Goal: Check status

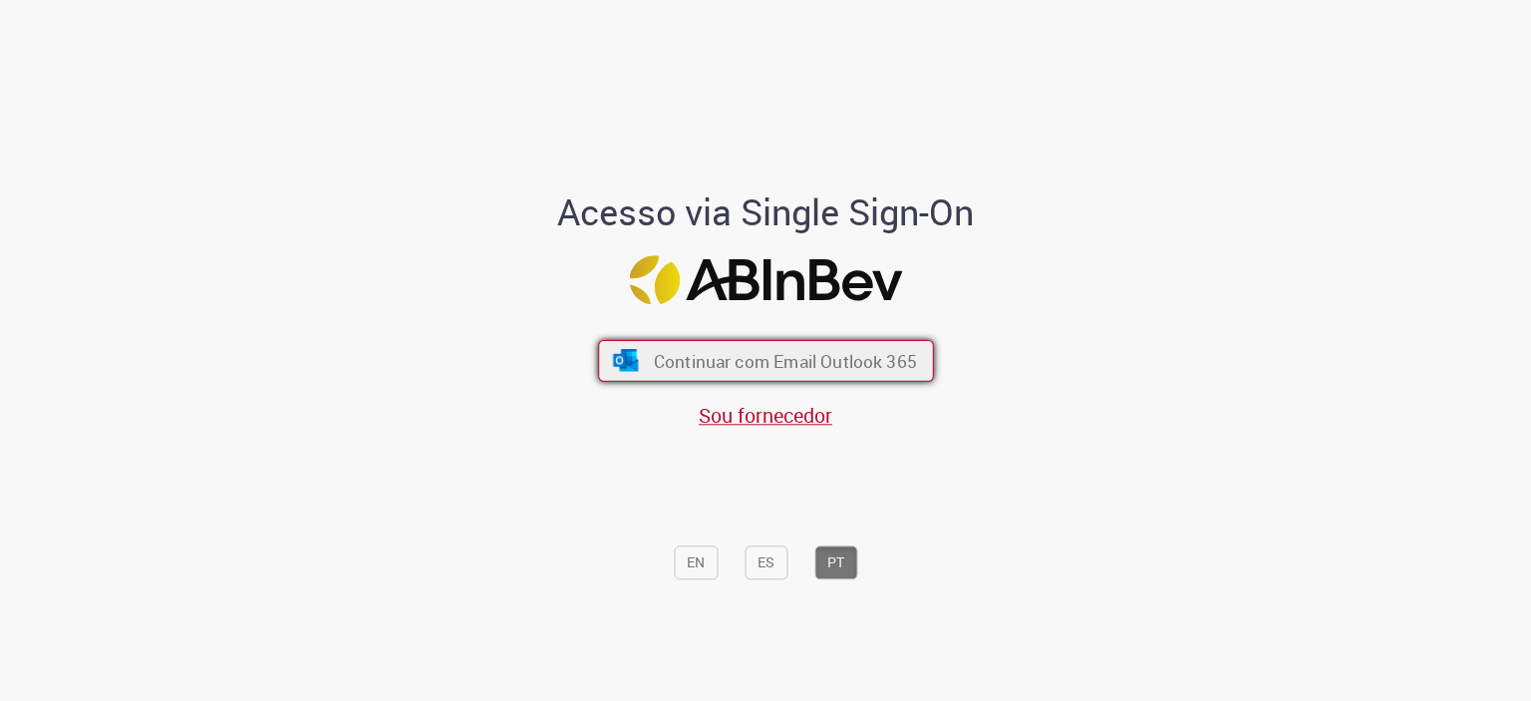
click at [877, 362] on span "Continuar com Email Outlook 365" at bounding box center [784, 360] width 263 height 23
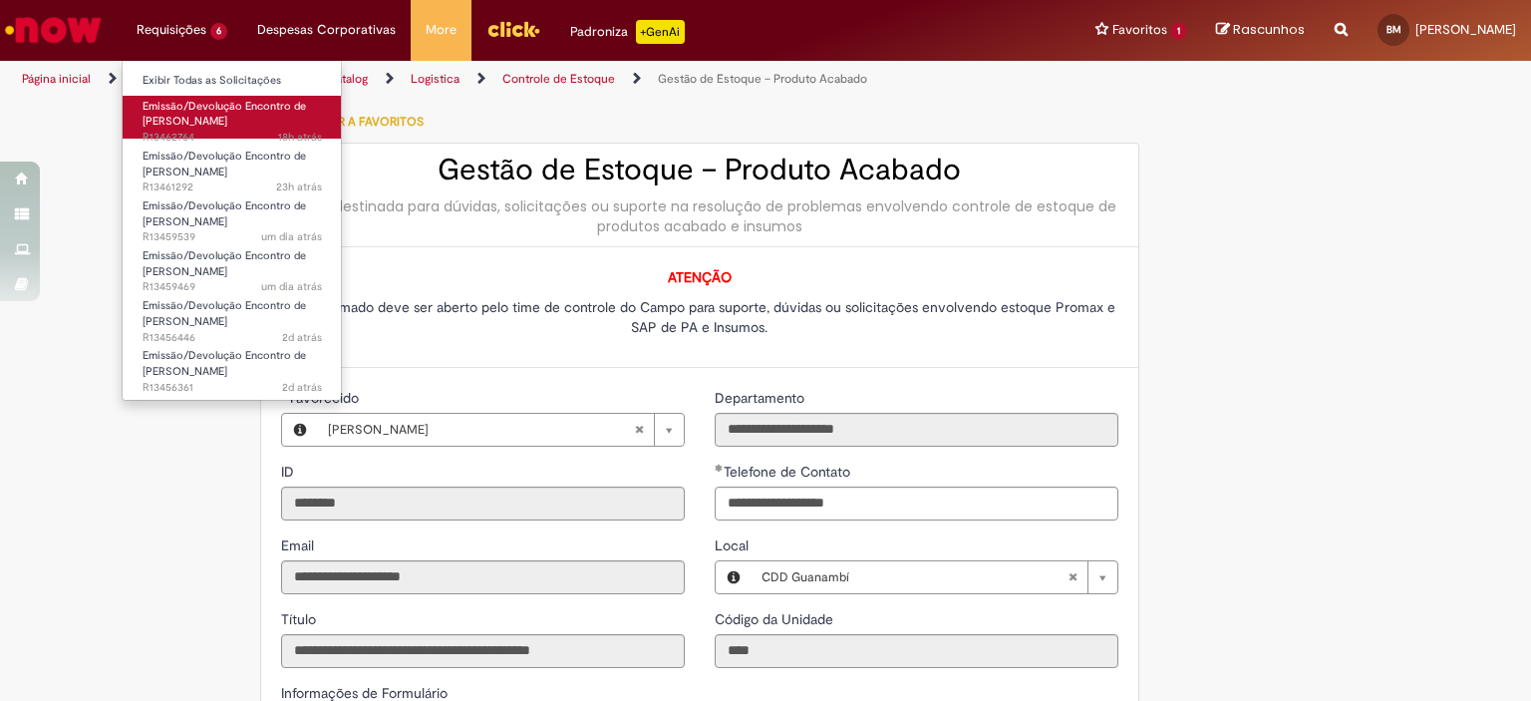
click at [255, 130] on span "18h atrás 18 horas atrás R13462764" at bounding box center [232, 138] width 179 height 16
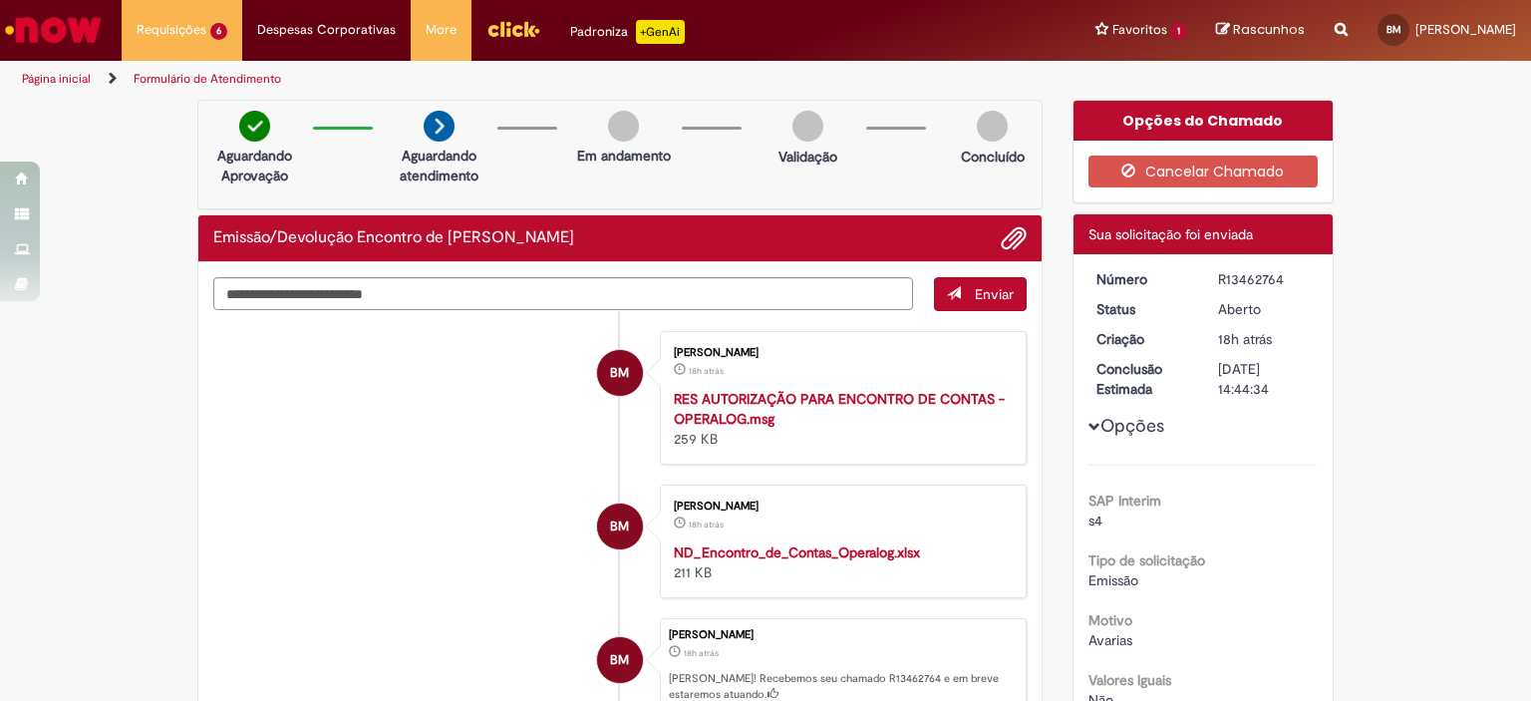
click at [882, 99] on main "Formulário de Atendimento Verificar Código de Barras Aguardando Aprovação Aguar…" at bounding box center [765, 400] width 1531 height 602
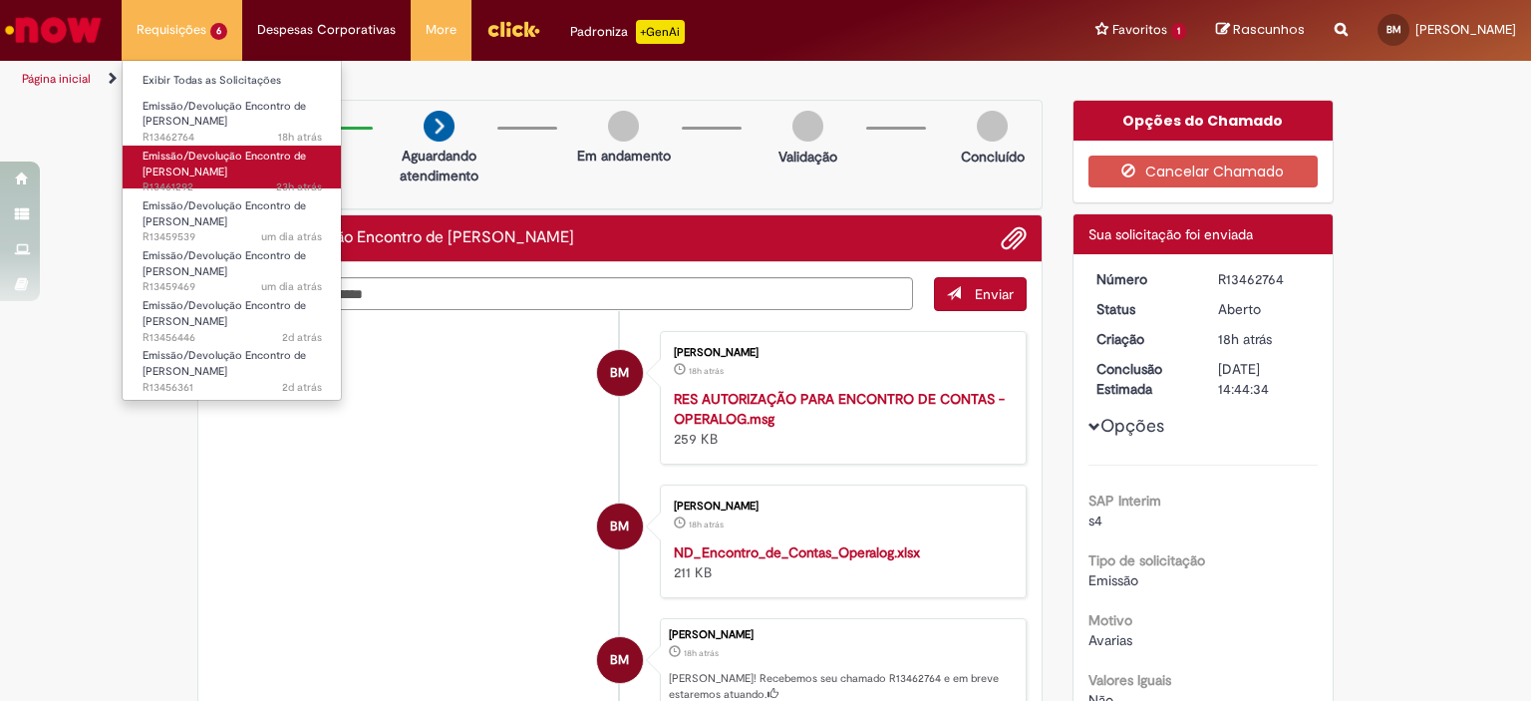
click at [208, 169] on span "Emissão/Devolução Encontro de [PERSON_NAME]" at bounding box center [225, 164] width 164 height 31
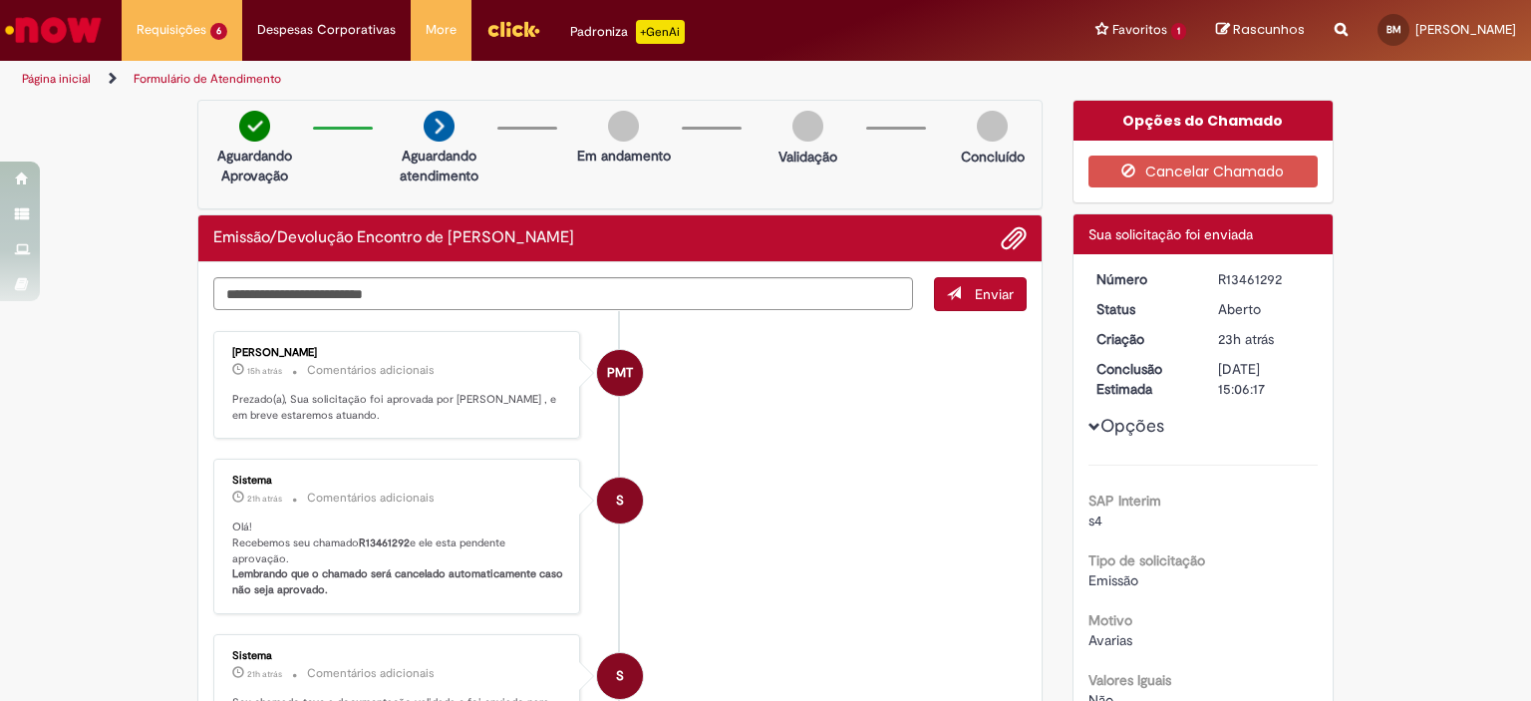
scroll to position [428, 0]
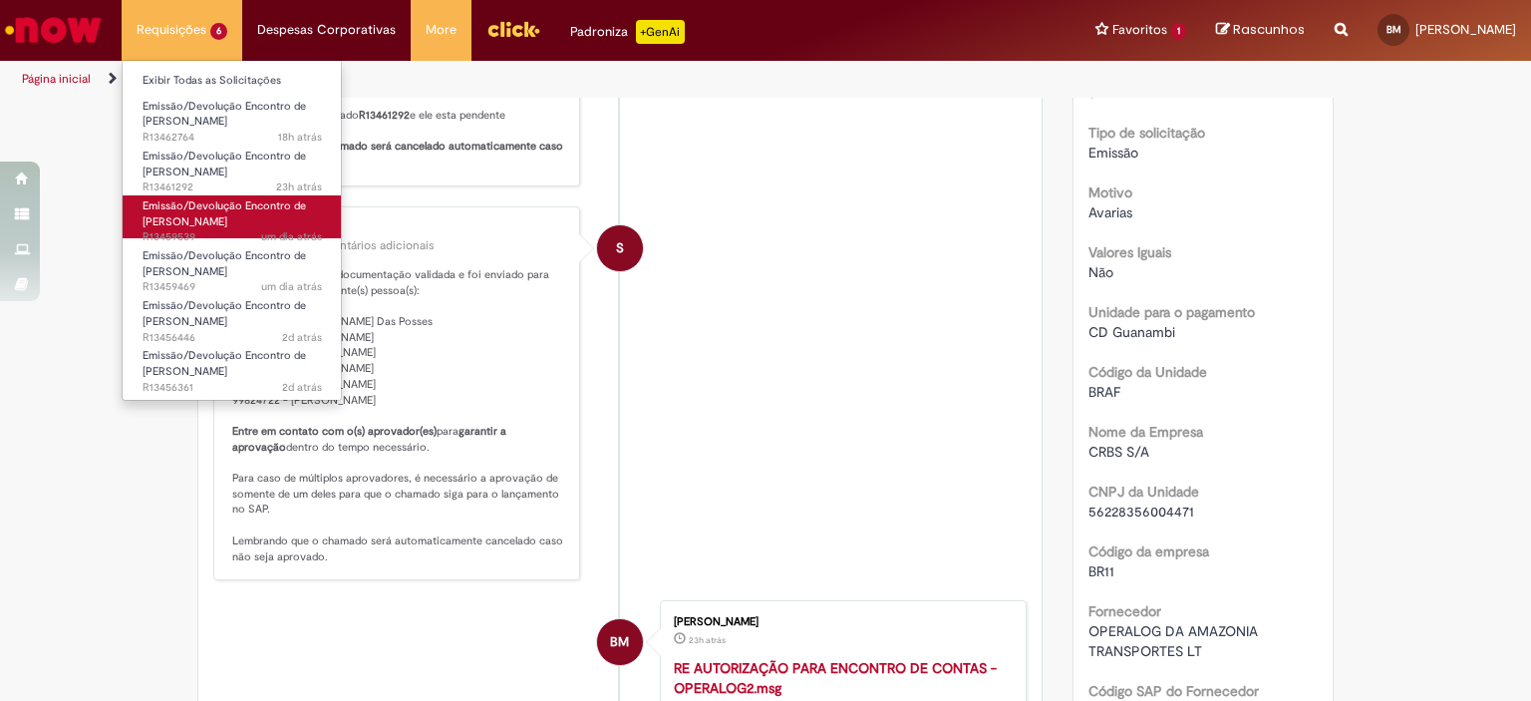
click at [189, 204] on span "Emissão/Devolução Encontro de [PERSON_NAME]" at bounding box center [225, 213] width 164 height 31
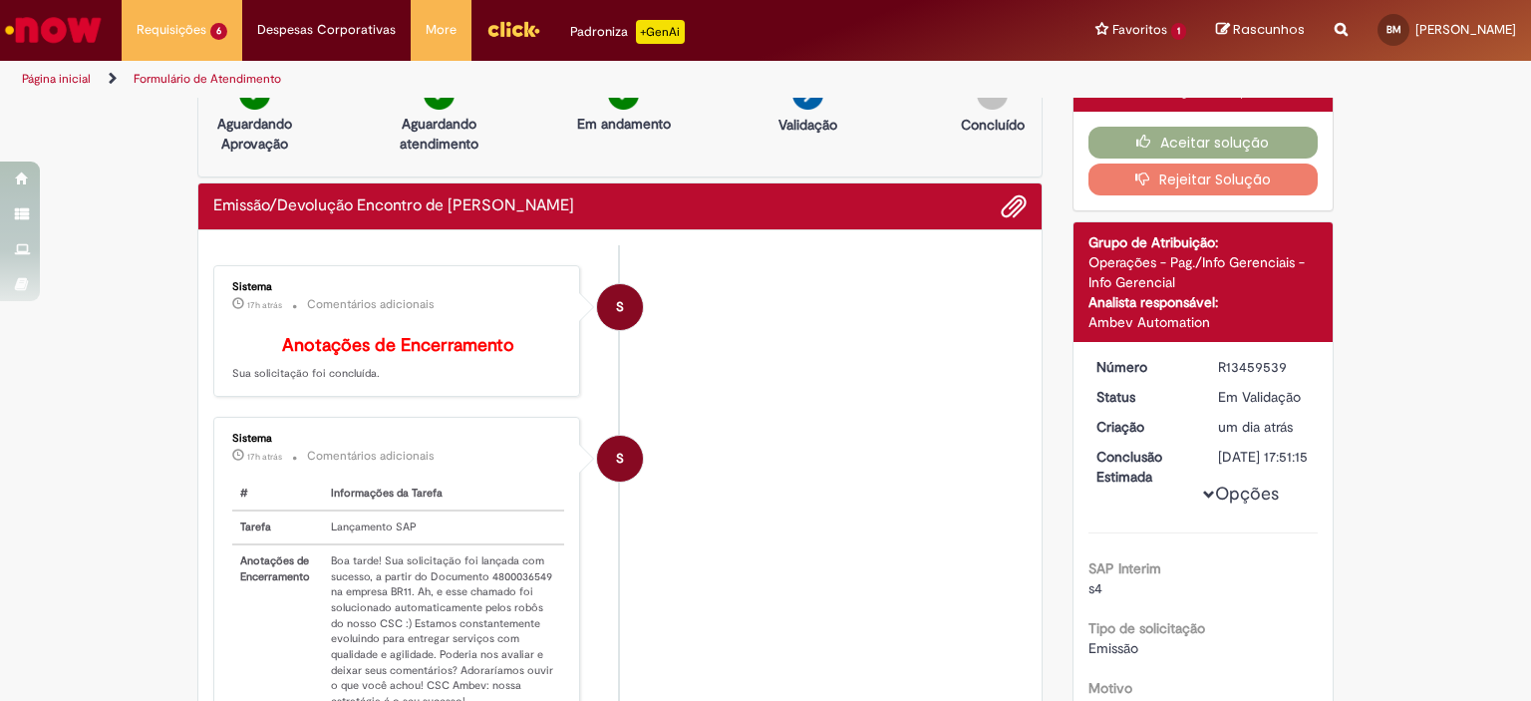
scroll to position [27, 0]
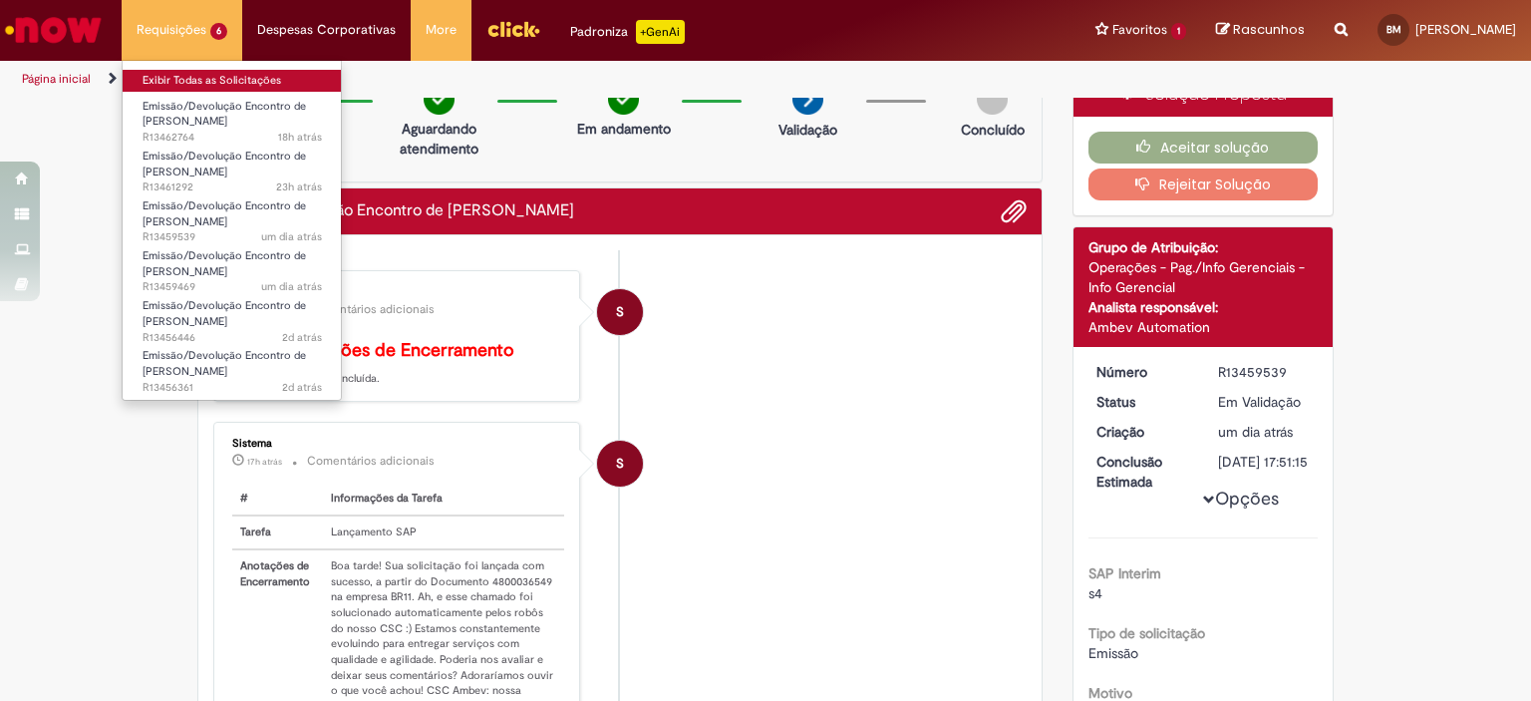
click at [208, 88] on link "Exibir Todas as Solicitações" at bounding box center [232, 81] width 219 height 22
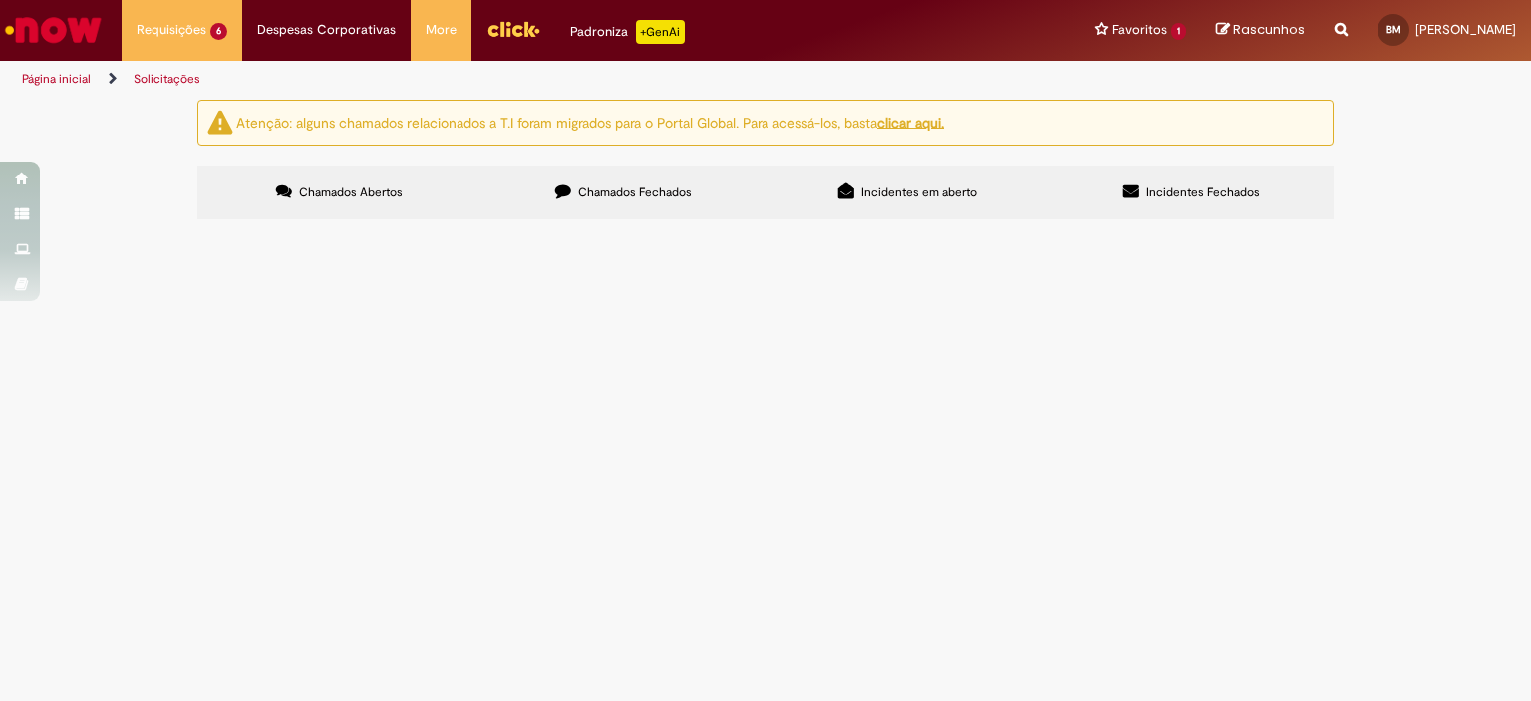
click at [688, 194] on span "Chamados Fechados" at bounding box center [635, 192] width 114 height 16
click at [0, 0] on span "Emissão/Devolução Encontro de [PERSON_NAME]" at bounding box center [0, 0] width 0 height 0
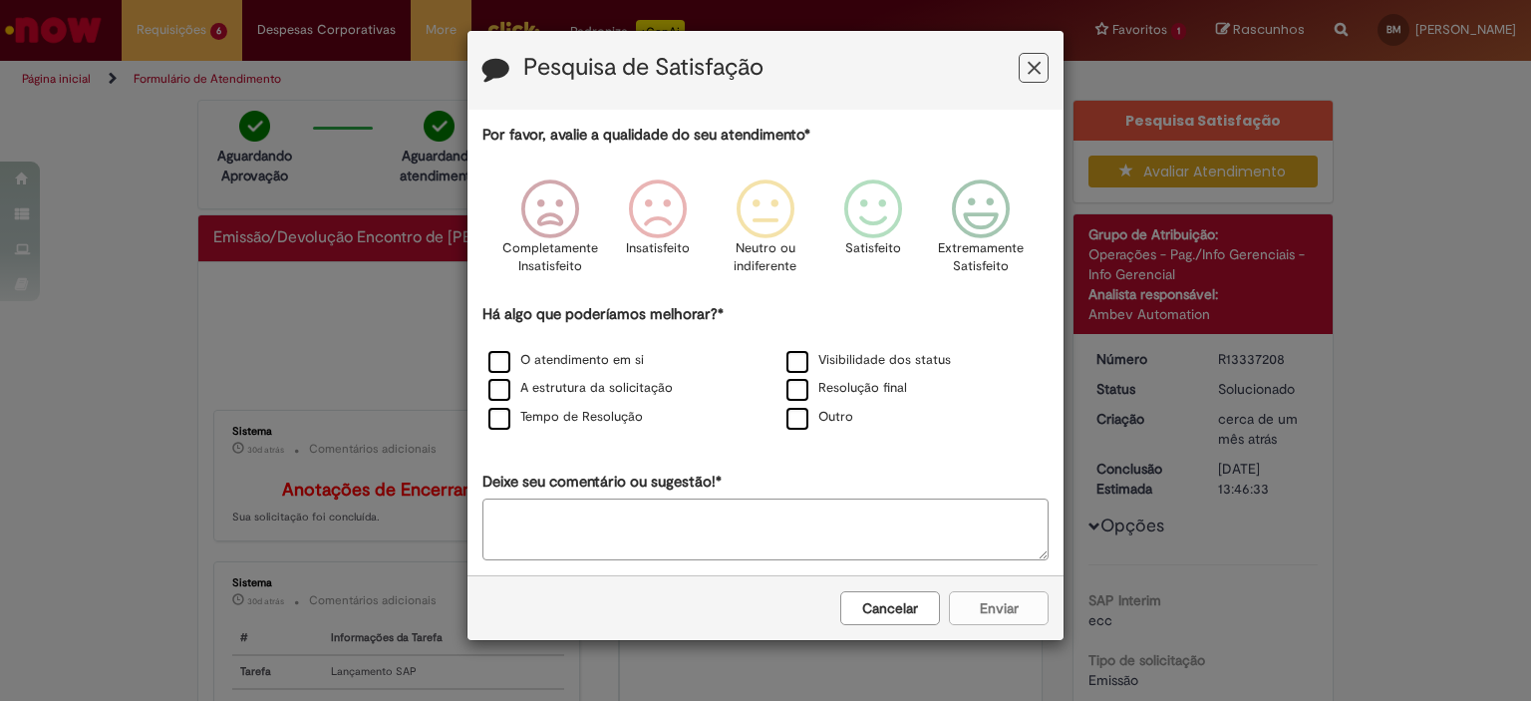
click at [1030, 71] on icon "Feedback" at bounding box center [1034, 68] width 13 height 21
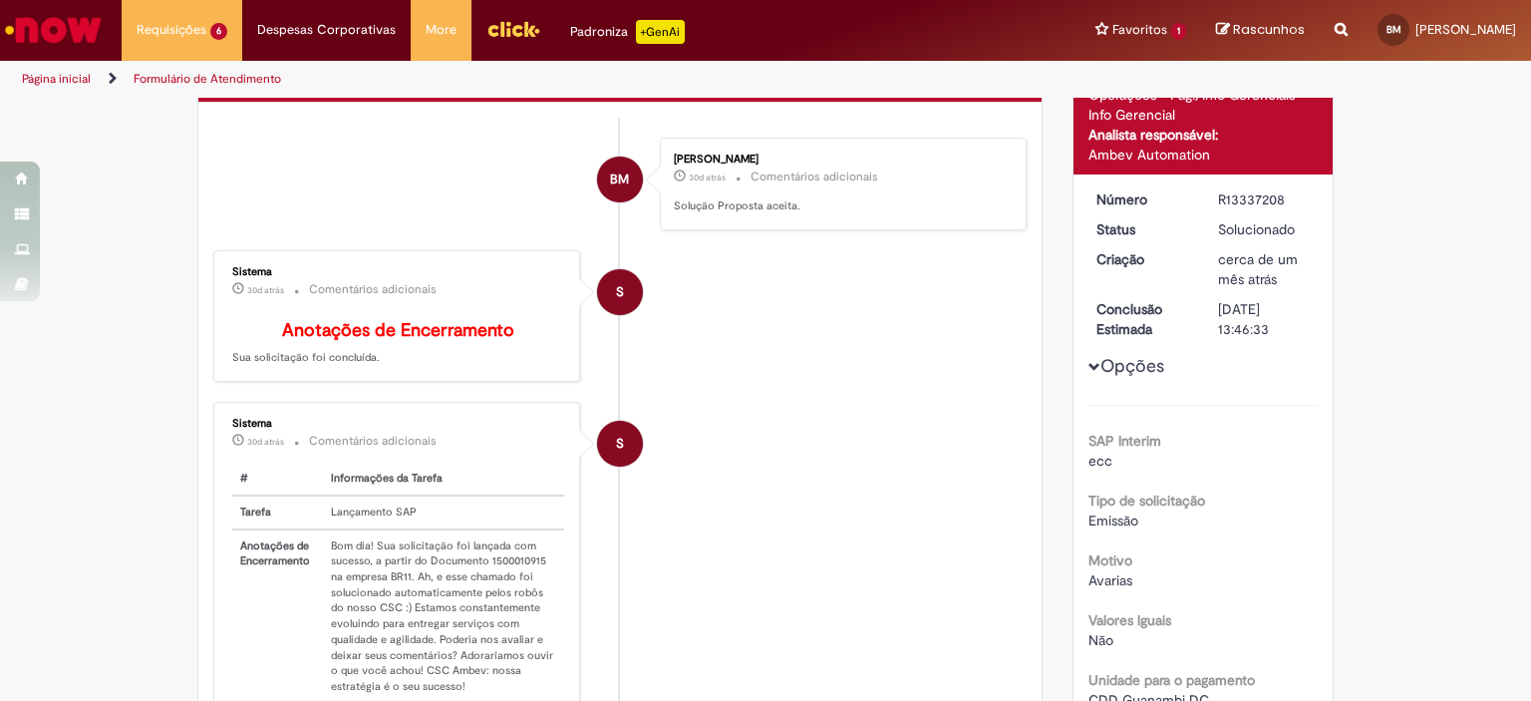
scroll to position [35, 0]
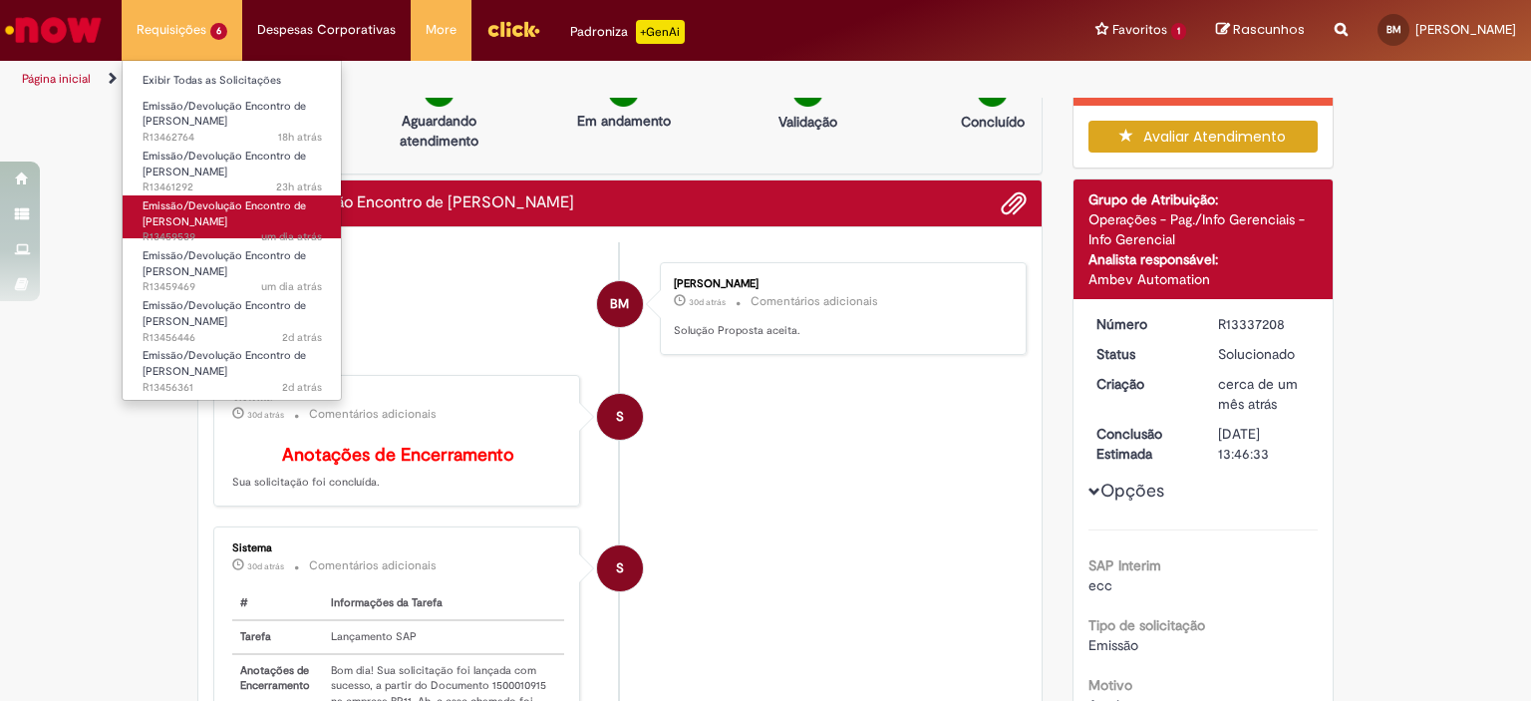
click at [202, 223] on span "Emissão/Devolução Encontro de [PERSON_NAME]" at bounding box center [225, 213] width 164 height 31
